Goal: Task Accomplishment & Management: Manage account settings

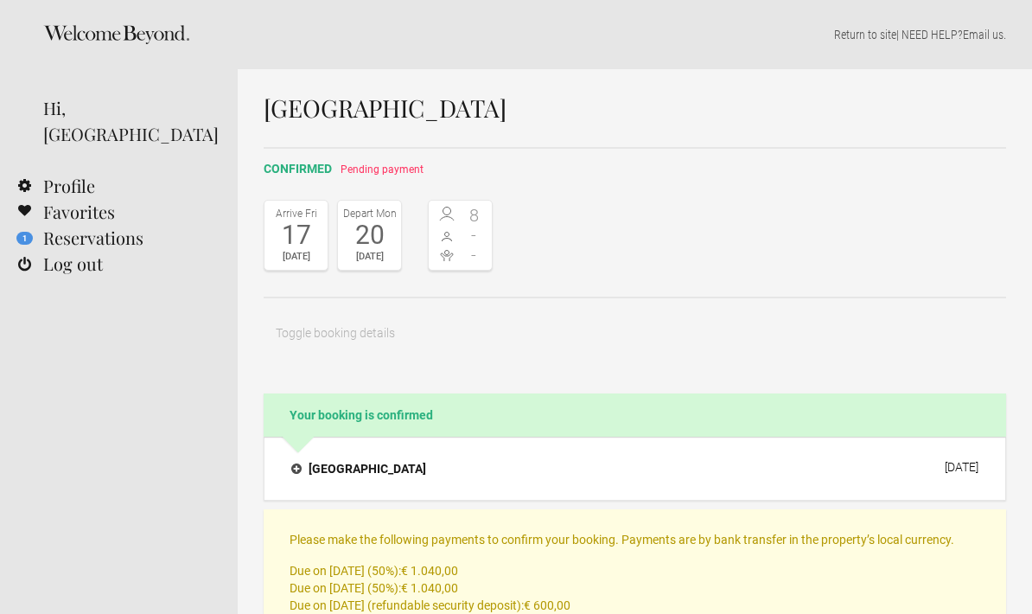
click at [347, 111] on h1 "[GEOGRAPHIC_DATA]" at bounding box center [635, 108] width 742 height 26
click at [99, 225] on link "1 Reservations" at bounding box center [119, 238] width 238 height 26
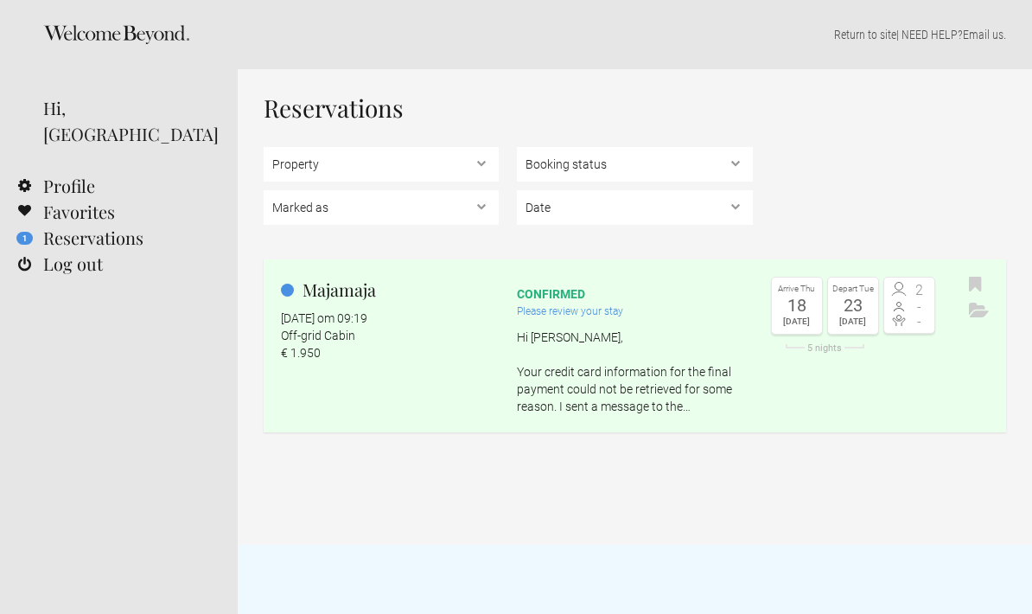
click at [70, 173] on link "Profile" at bounding box center [119, 186] width 238 height 26
click at [487, 162] on select "Property [GEOGRAPHIC_DATA] , [GEOGRAPHIC_DATA] , [STREET_ADDRESS]" at bounding box center [381, 164] width 235 height 35
select select "16992"
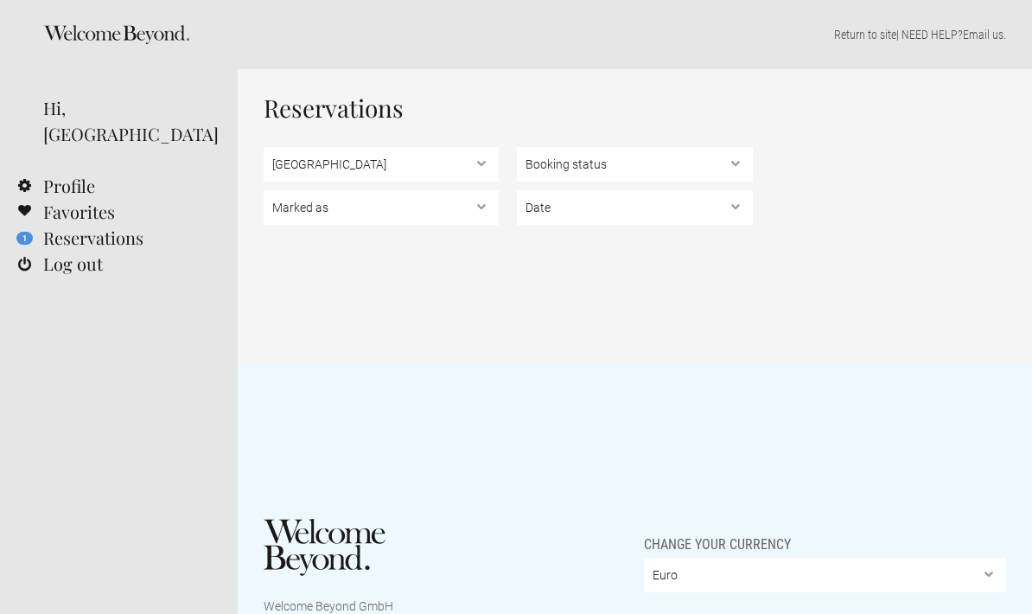
click at [741, 160] on select "Booking status Pending bookings , Confirmed bookings , Unsuccessful bookings" at bounding box center [634, 164] width 235 height 35
click at [739, 167] on select "Booking status Pending bookings , Confirmed bookings , Unsuccessful bookings" at bounding box center [634, 164] width 235 height 35
select select "confirmed"
click at [482, 210] on select "Marked as Unread , Action Required , Bookmarked , Archived" at bounding box center [381, 207] width 235 height 35
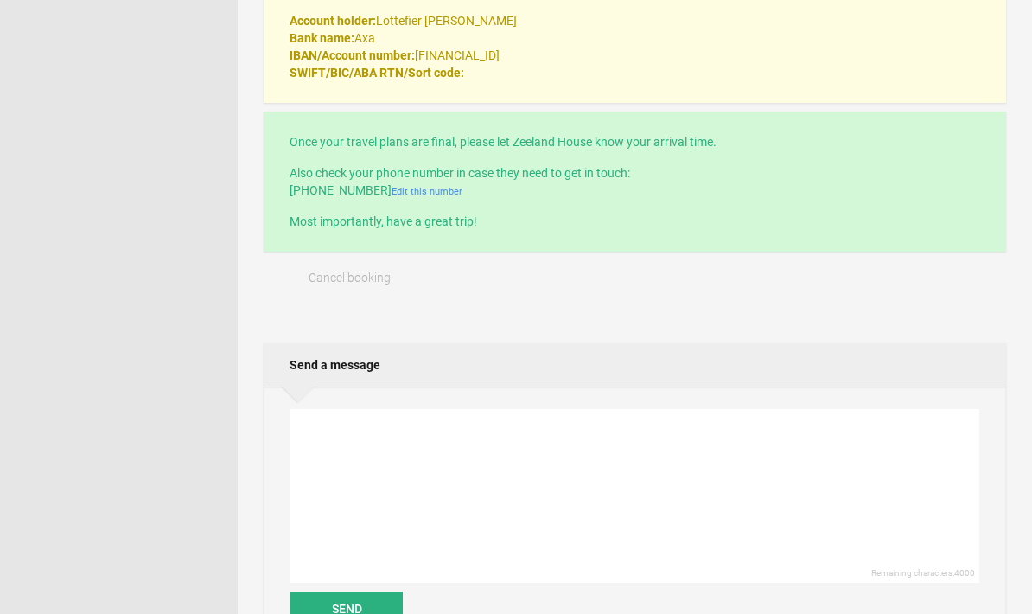
scroll to position [653, 0]
click at [323, 432] on textarea at bounding box center [634, 496] width 689 height 174
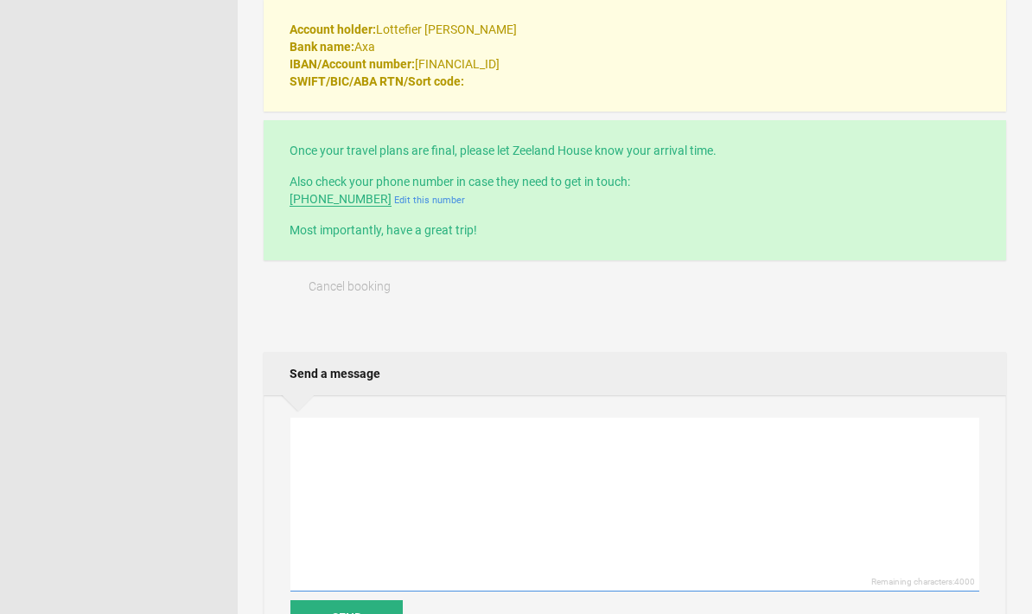
scroll to position [644, 0]
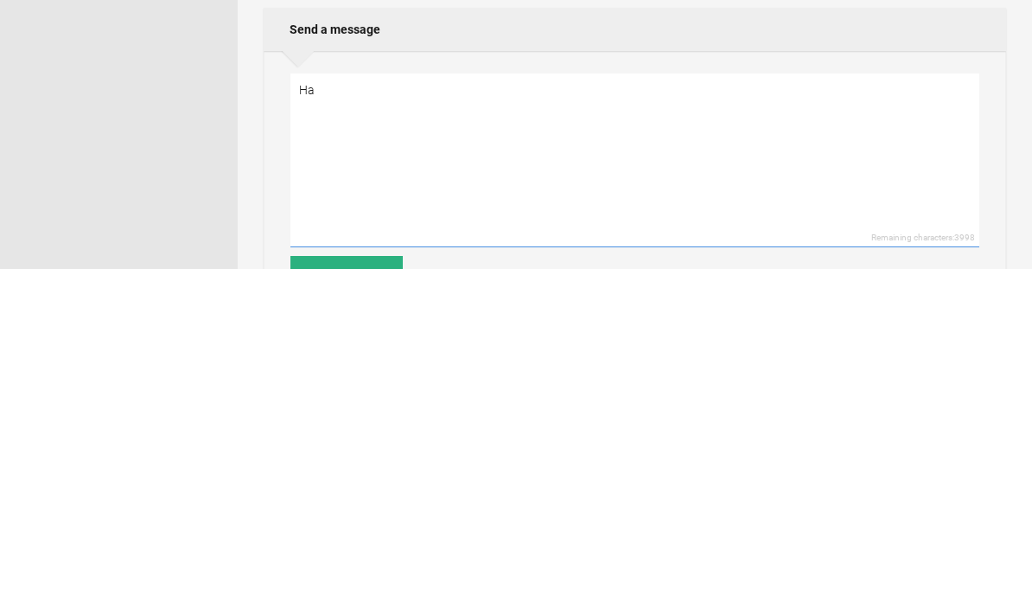
type textarea "H"
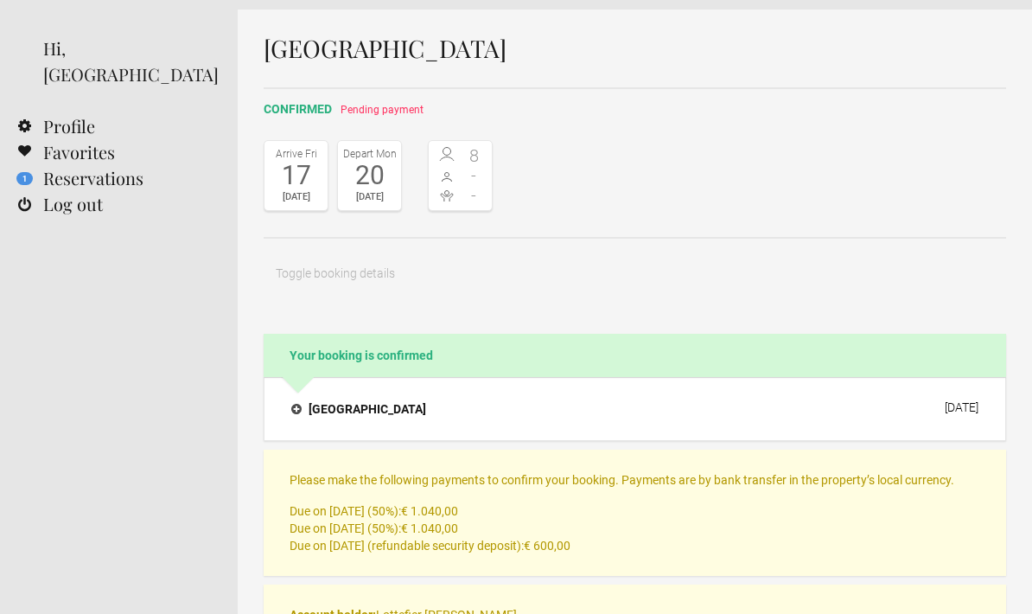
scroll to position [0, 0]
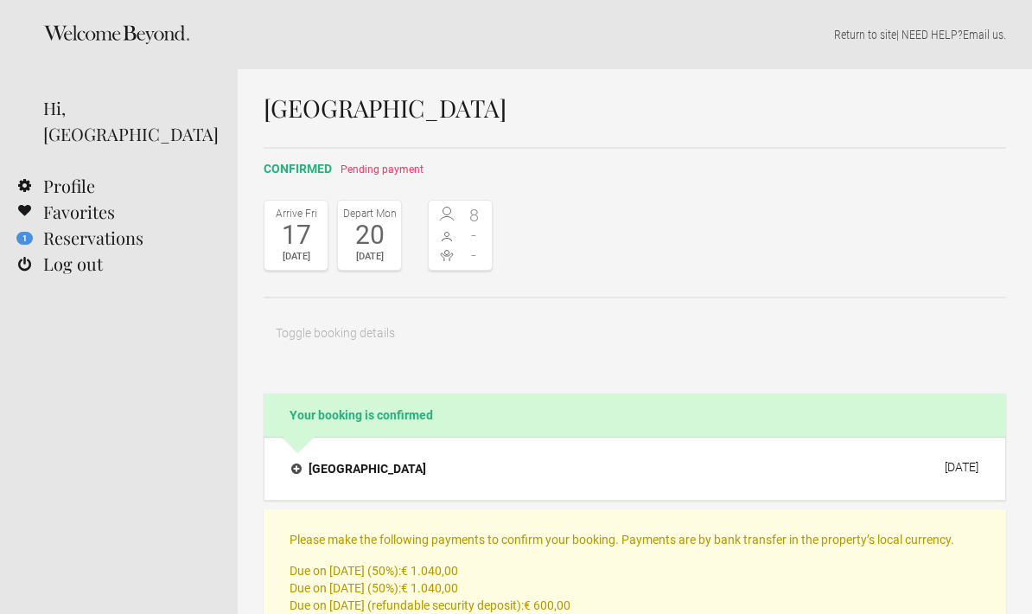
click at [340, 464] on h4 "[GEOGRAPHIC_DATA]" at bounding box center [358, 468] width 135 height 17
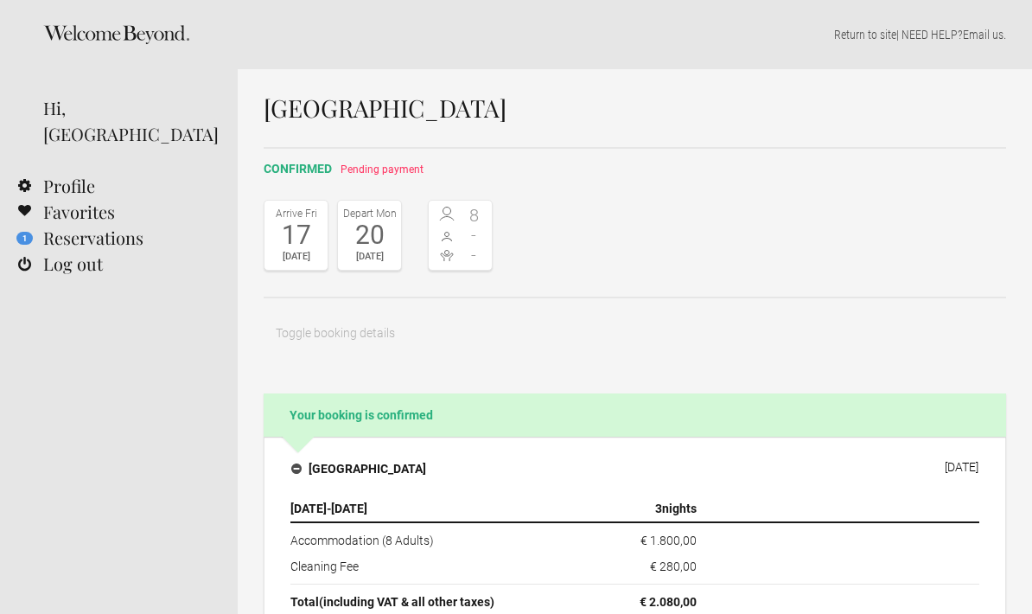
click at [625, 54] on div "Return to site | NEED HELP? Email us ." at bounding box center [635, 34] width 794 height 69
